Goal: Navigation & Orientation: Find specific page/section

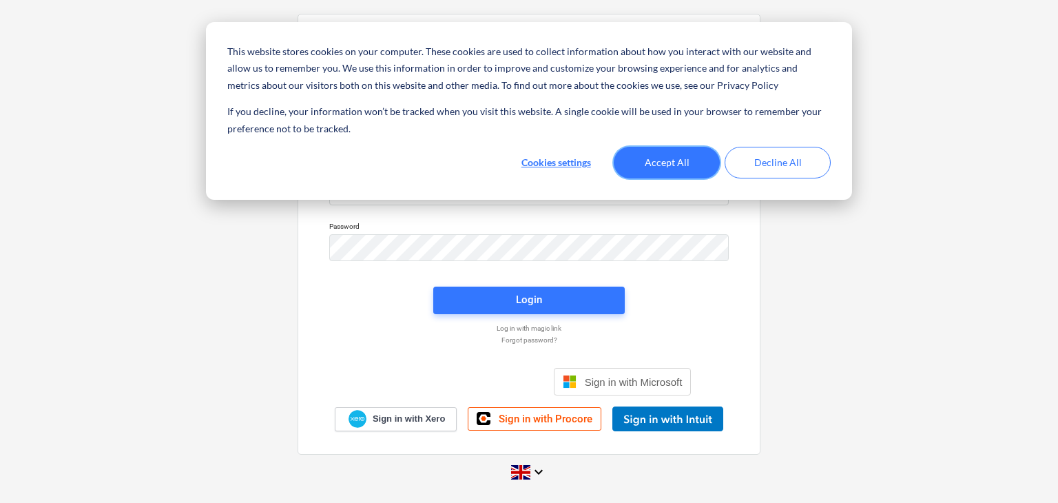
click at [673, 164] on button "Accept All" at bounding box center [667, 163] width 106 height 32
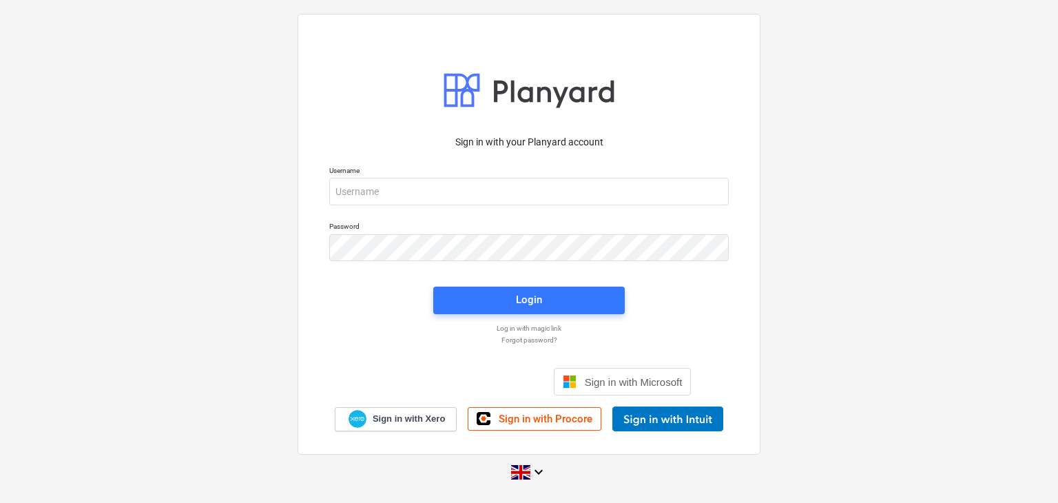
click at [421, 177] on p "Username" at bounding box center [528, 172] width 399 height 12
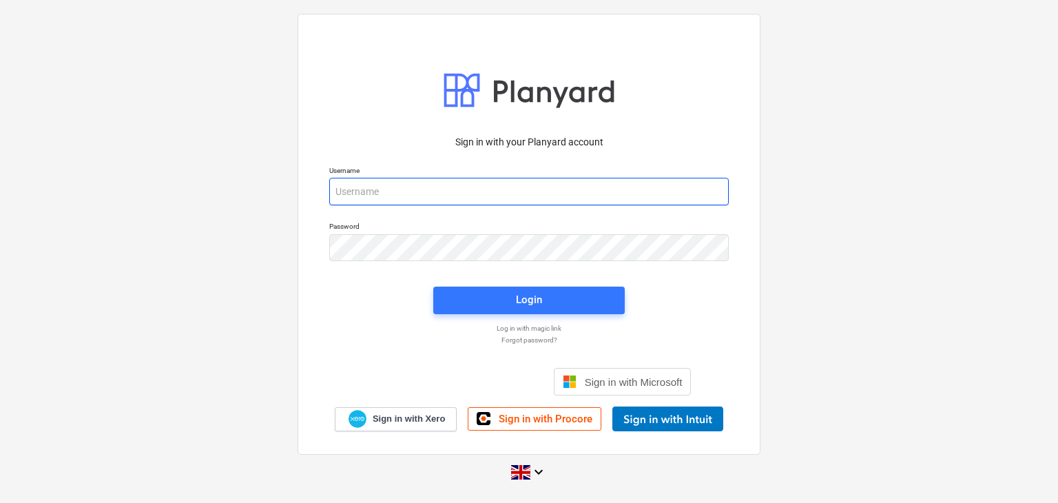
click at [446, 189] on input "email" at bounding box center [528, 192] width 399 height 28
paste input "[PERSON_NAME][EMAIL_ADDRESS][DOMAIN_NAME]"
type input "[PERSON_NAME][EMAIL_ADDRESS][DOMAIN_NAME]"
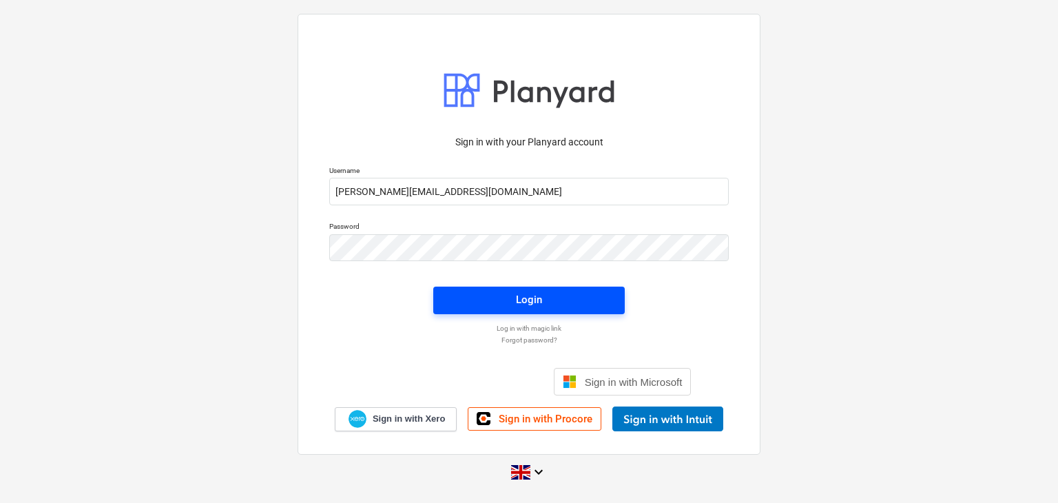
click at [482, 295] on span "Login" at bounding box center [529, 300] width 158 height 18
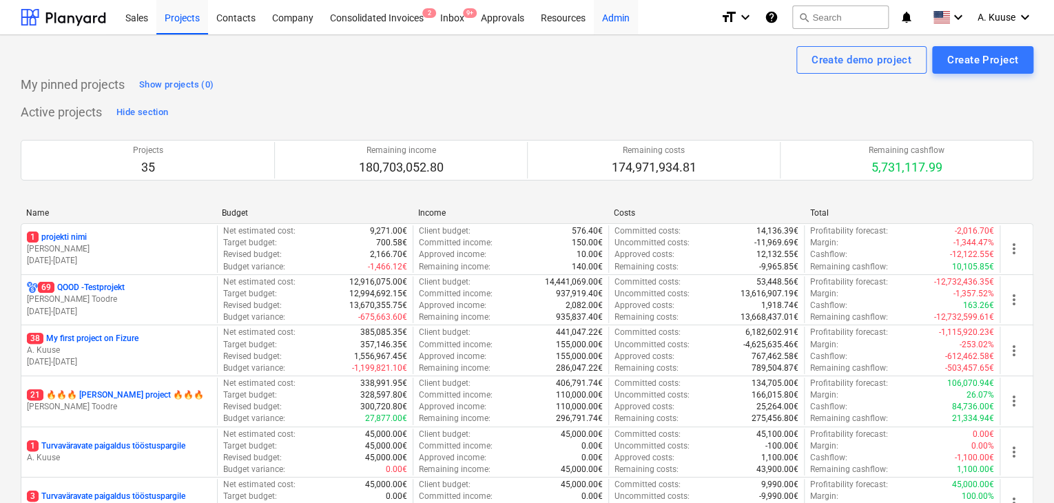
click at [625, 23] on div "Admin" at bounding box center [616, 16] width 44 height 35
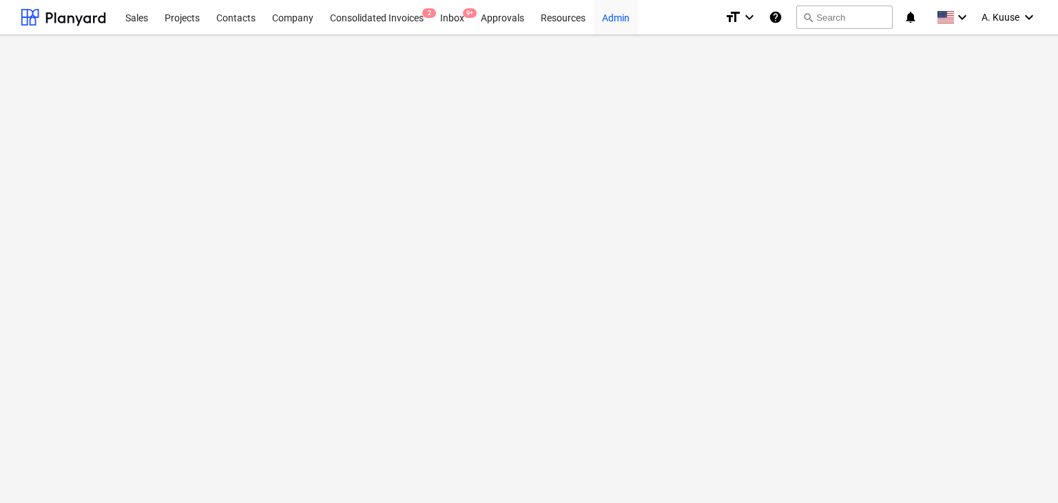
click at [614, 12] on div "Admin" at bounding box center [616, 16] width 44 height 35
